Goal: Find specific page/section

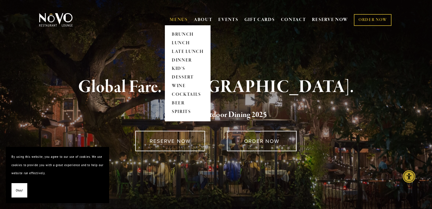
click at [181, 19] on link "MENUS" at bounding box center [179, 20] width 18 height 6
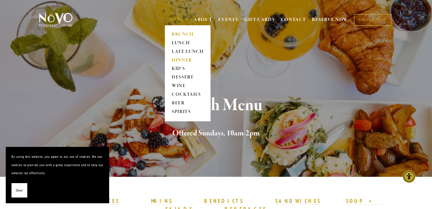
click at [178, 58] on link "DINNER" at bounding box center [188, 60] width 36 height 9
